Goal: Information Seeking & Learning: Learn about a topic

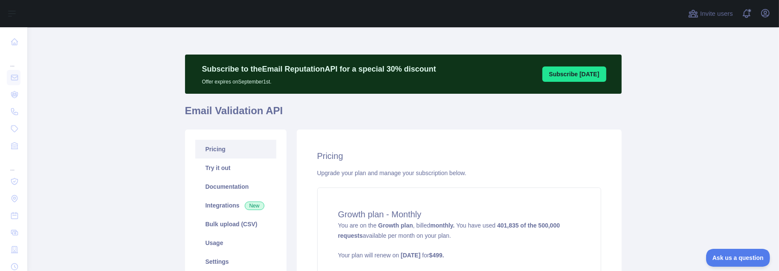
scroll to position [78, 0]
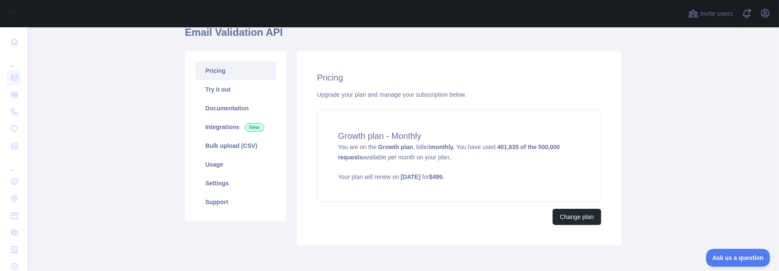
click at [220, 74] on link "Pricing" at bounding box center [235, 70] width 81 height 19
click at [217, 144] on link "Bulk upload (CSV)" at bounding box center [235, 145] width 81 height 19
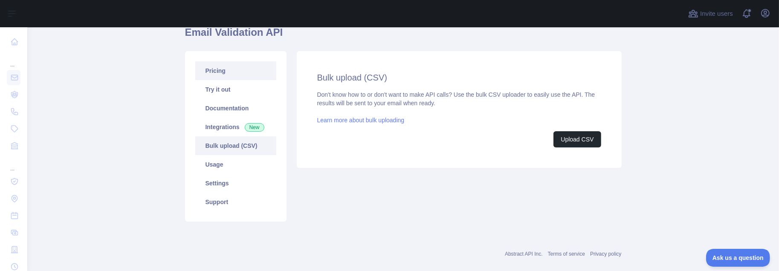
click at [204, 71] on link "Pricing" at bounding box center [235, 70] width 81 height 19
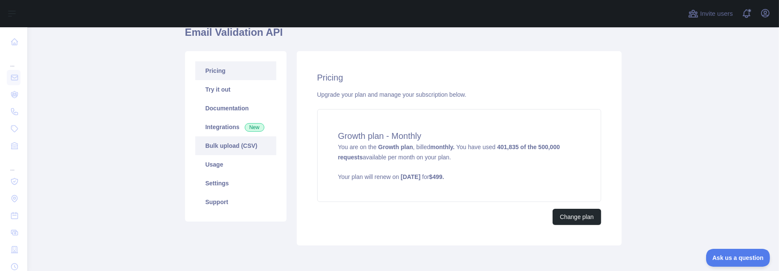
click at [232, 145] on link "Bulk upload (CSV)" at bounding box center [235, 145] width 81 height 19
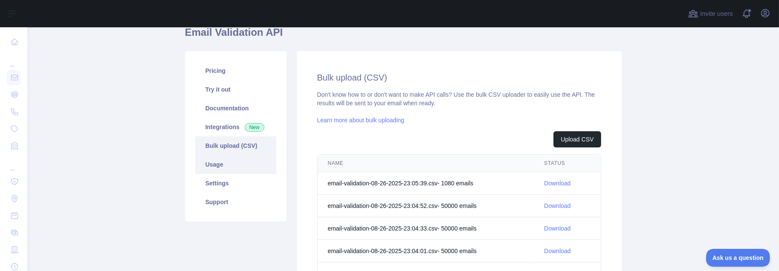
click at [227, 167] on link "Usage" at bounding box center [235, 164] width 81 height 19
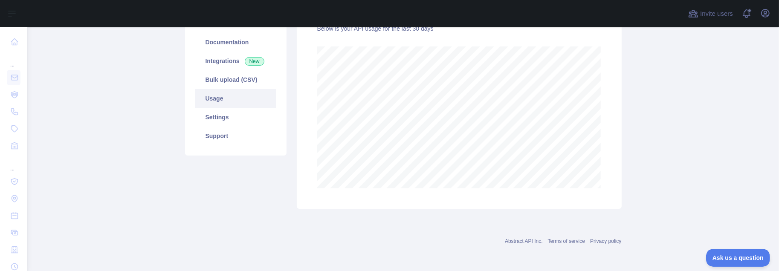
scroll to position [145, 0]
